Goal: Task Accomplishment & Management: Use online tool/utility

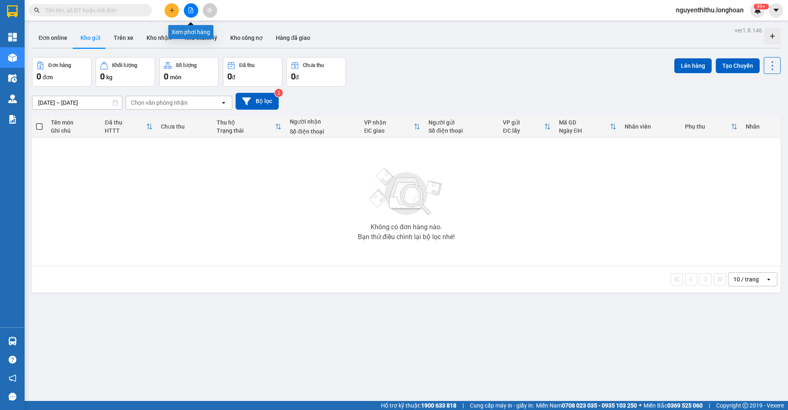
click at [193, 15] on button at bounding box center [191, 10] width 14 height 14
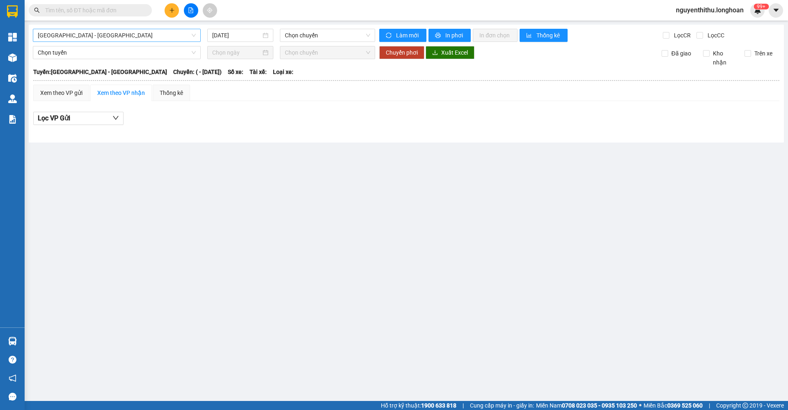
click at [147, 39] on span "Hải Phòng - Hà Nội" at bounding box center [117, 35] width 158 height 12
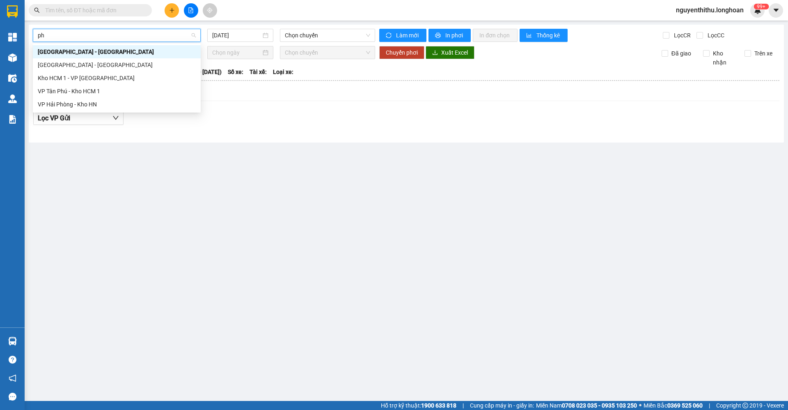
type input "p"
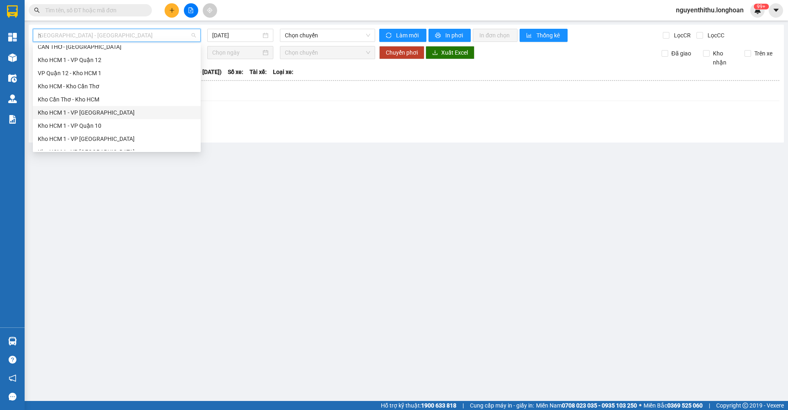
scroll to position [13, 0]
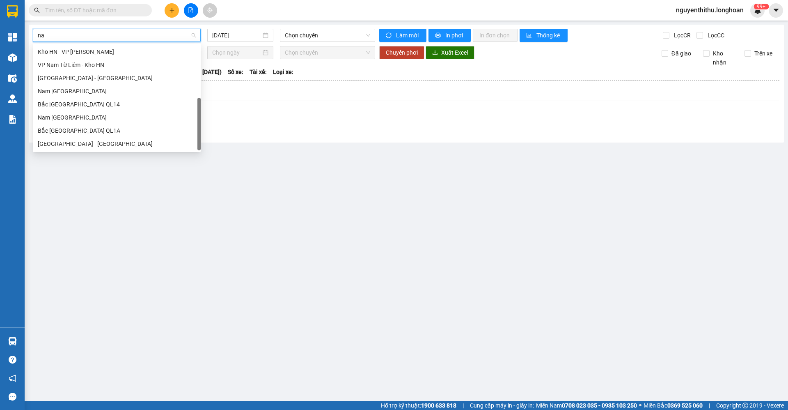
type input "nam"
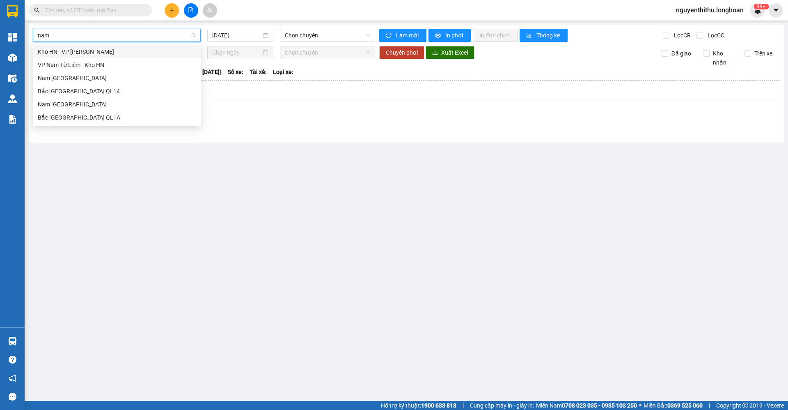
scroll to position [0, 0]
click at [97, 105] on div "Nam Trung Bắc QL1A" at bounding box center [117, 104] width 158 height 9
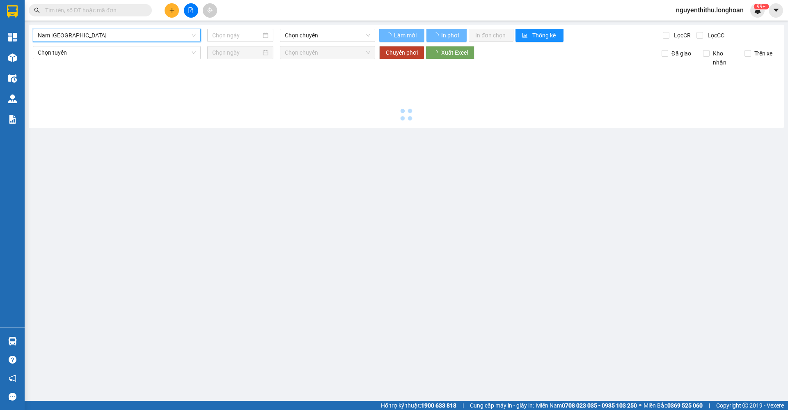
type input "14/10/2025"
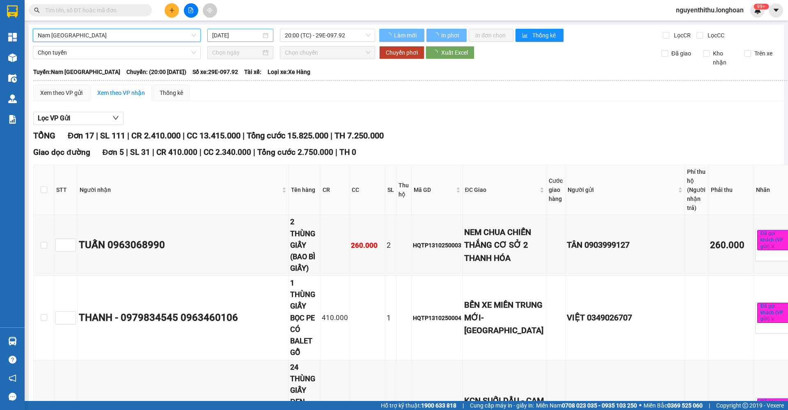
click at [251, 35] on input "14/10/2025" at bounding box center [236, 35] width 49 height 9
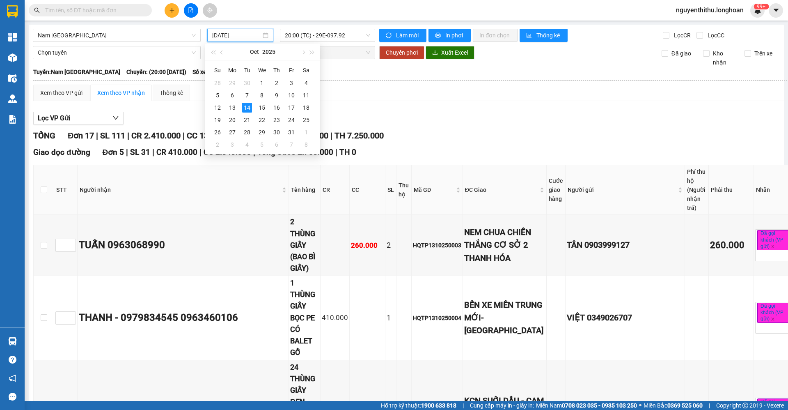
click at [481, 86] on div "Xem theo VP gửi Xem theo VP nhận Thống kê" at bounding box center [418, 93] width 770 height 16
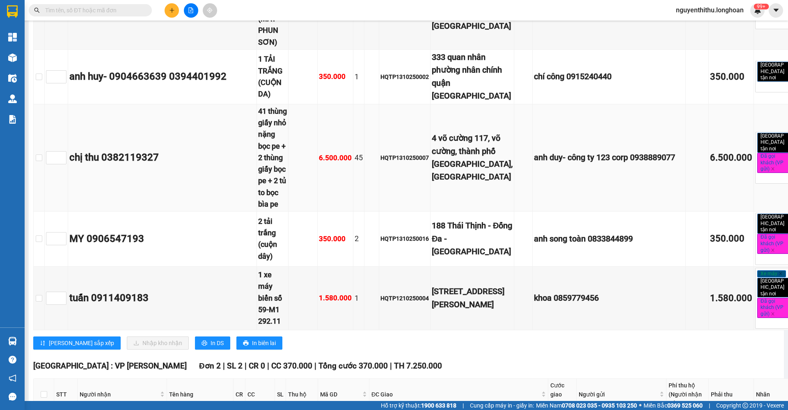
scroll to position [862, 0]
